Goal: Information Seeking & Learning: Learn about a topic

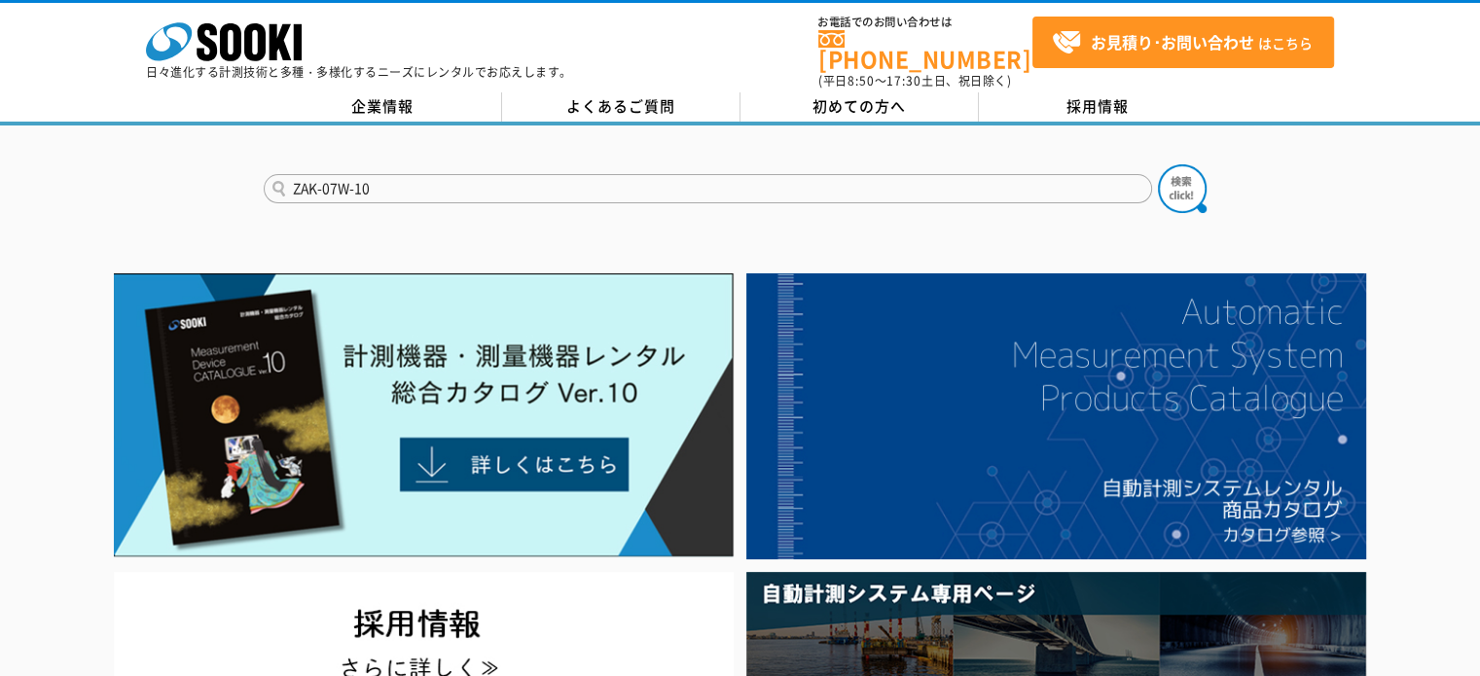
type input "ZAK-07W-10"
click at [1158, 164] on button at bounding box center [1182, 188] width 49 height 49
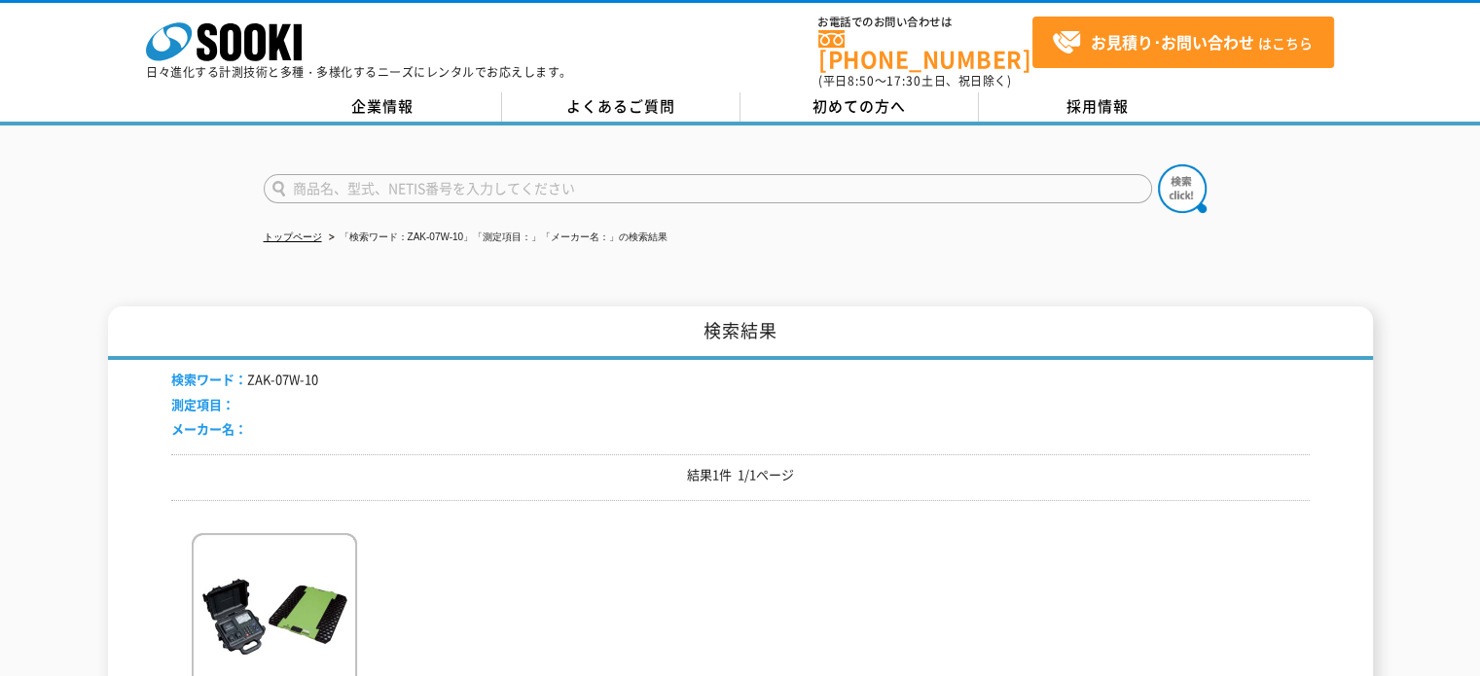
scroll to position [242, 0]
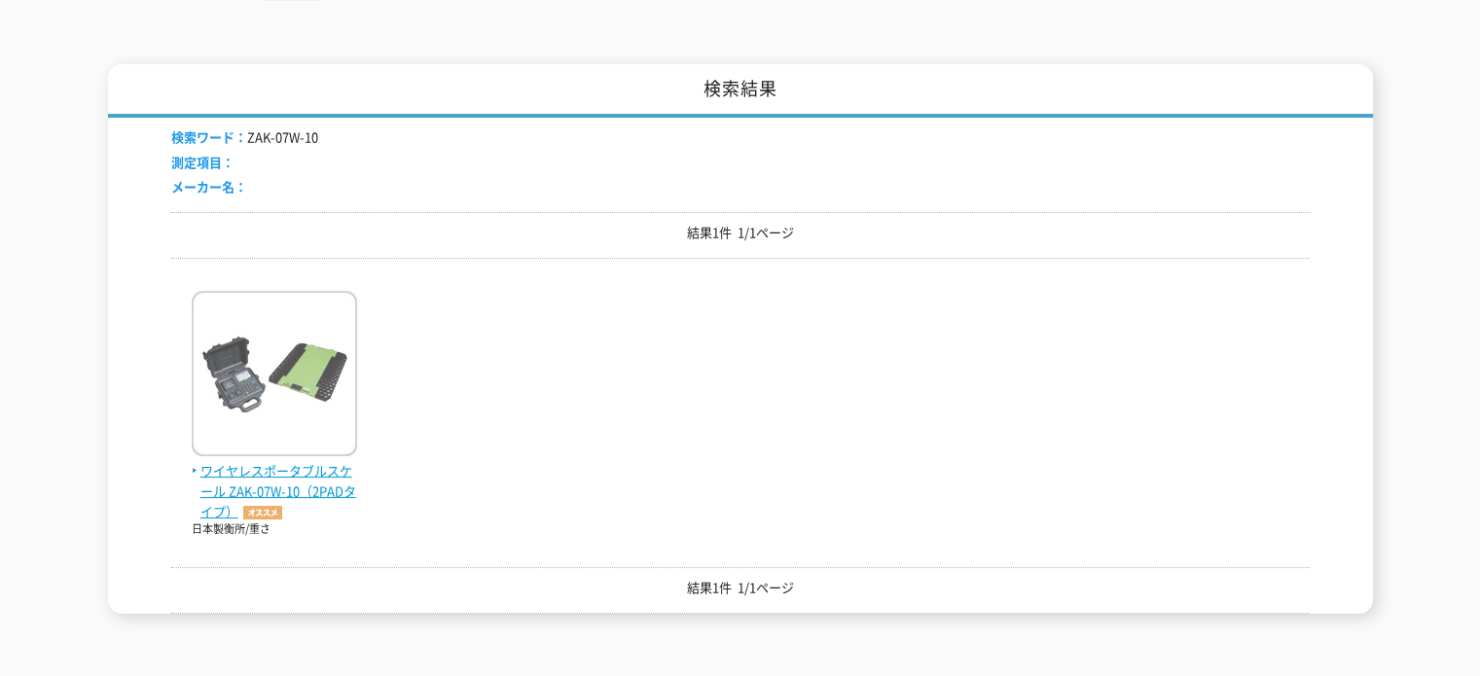
click at [302, 461] on span "ワイヤレスポータブルスケール ZAK-07W-10（2PADタイプ）" at bounding box center [274, 491] width 165 height 60
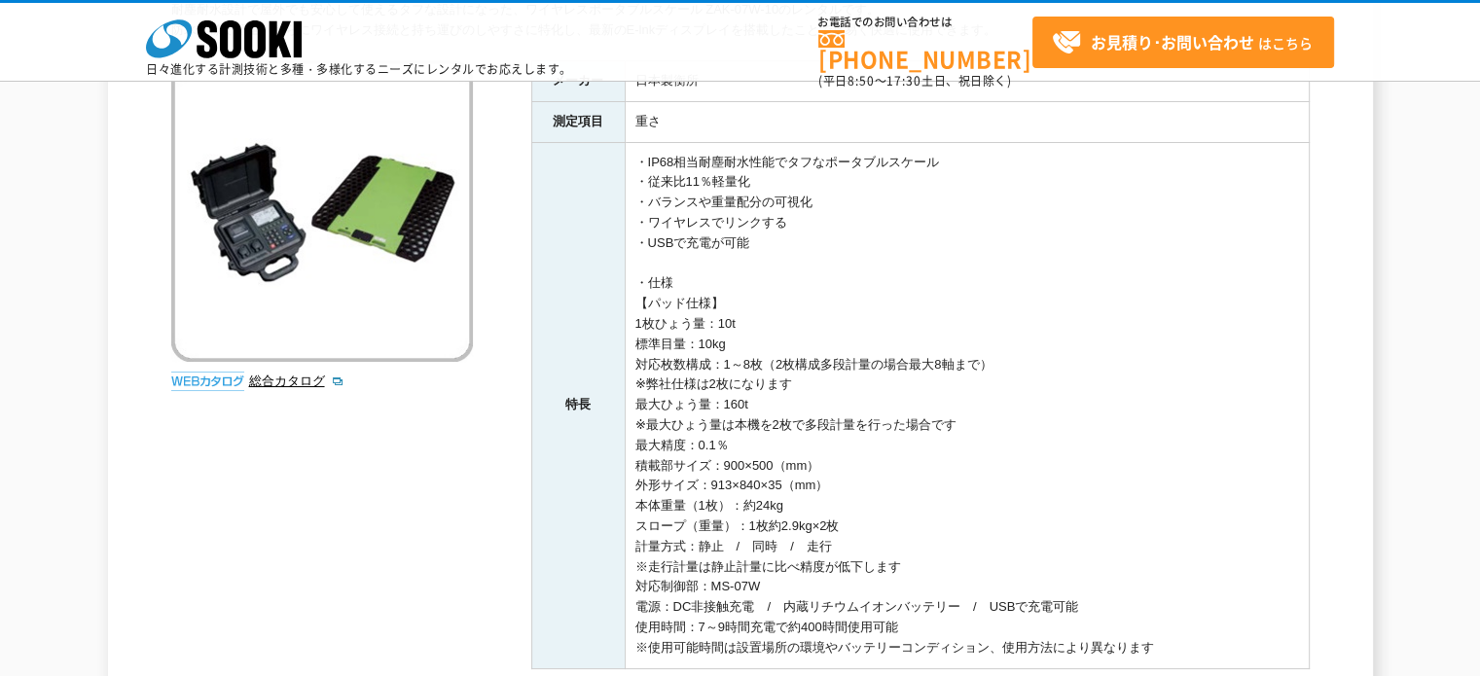
scroll to position [224, 0]
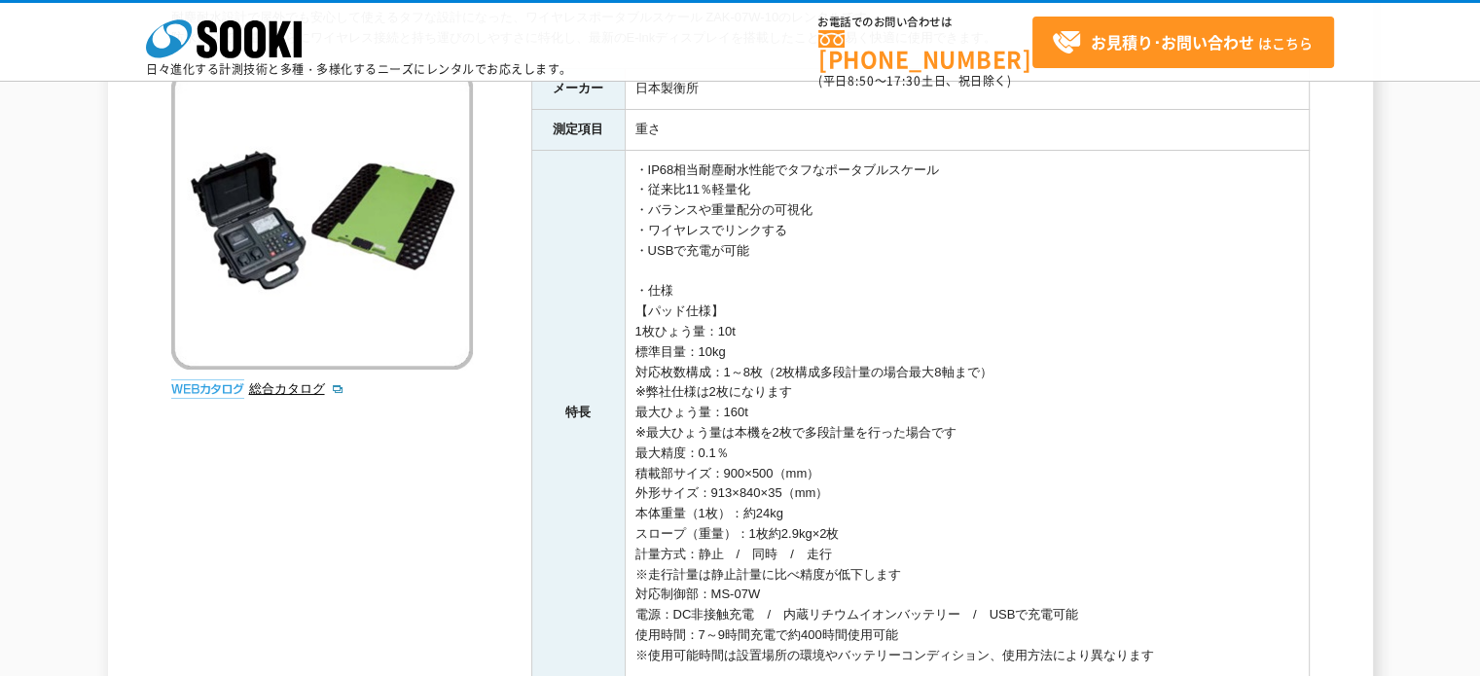
click at [1165, 400] on td "・IP68相当耐塵耐水性能でタフなポータブルスケール ・従来比11％軽量化 ・バランスや重量配分の可視化 ・ワイヤレスでリンクする ・USBで充電が可能 ・仕…" at bounding box center [967, 413] width 684 height 526
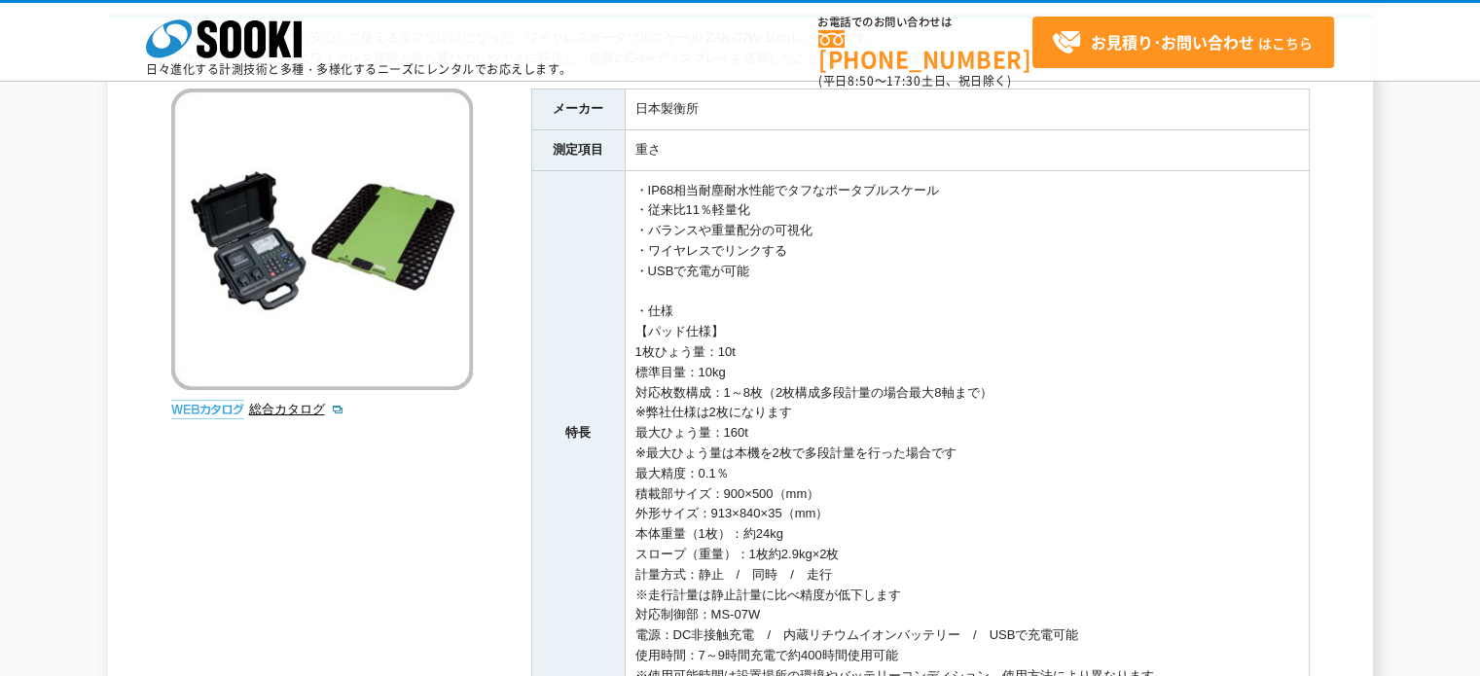
scroll to position [200, 0]
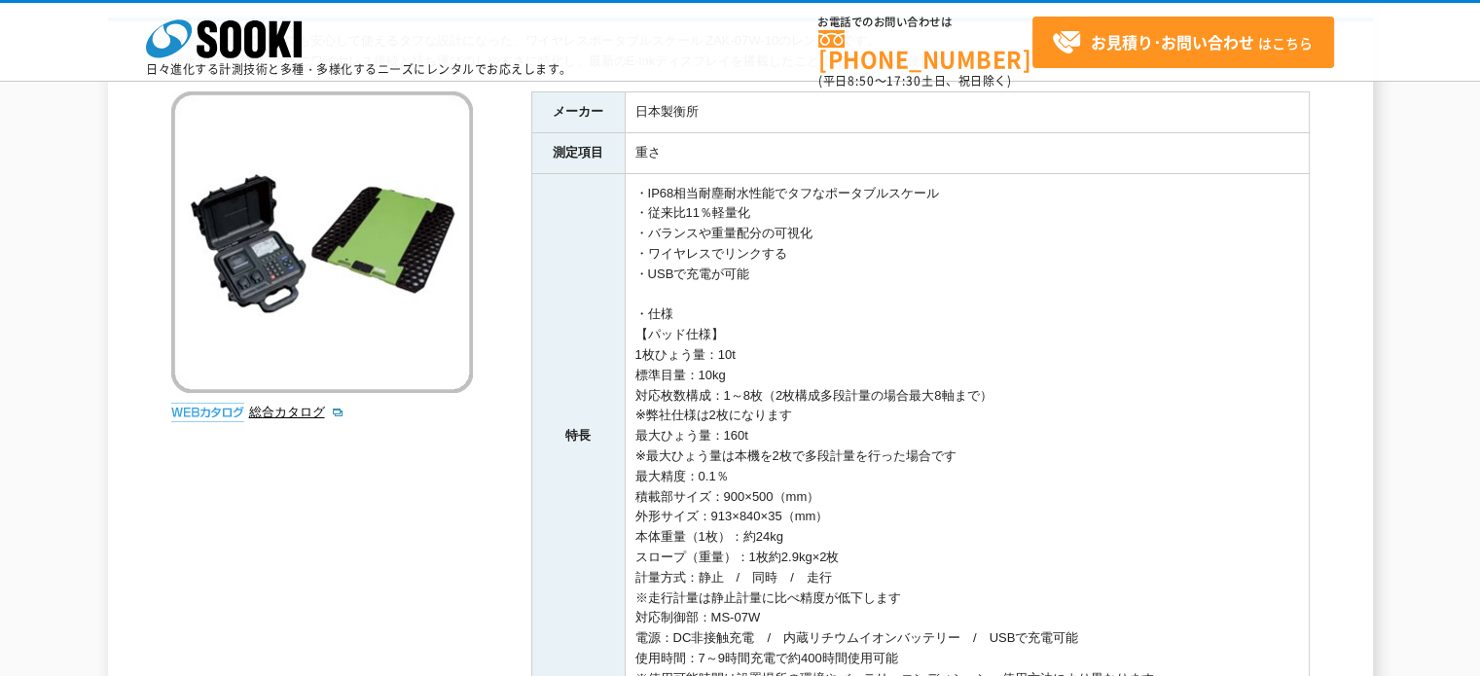
click at [1477, 266] on div "トラックスケール ワイヤレスポータブルスケール ZAK-07W-10 耐塵耐水設計で屋外でも安心して使えるタフな設計になった、ワイヤレスポータブルスケール Z…" at bounding box center [740, 396] width 1480 height 857
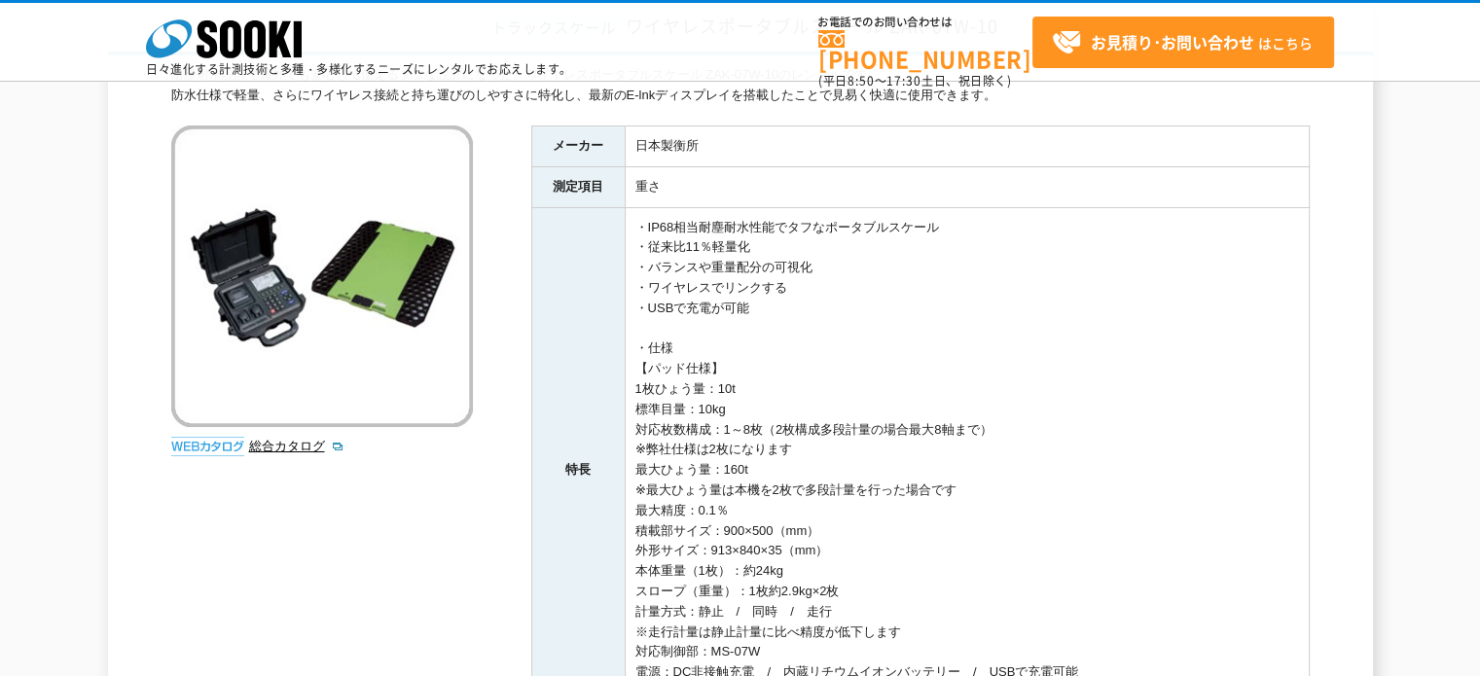
scroll to position [0, 0]
